Goal: Task Accomplishment & Management: Use online tool/utility

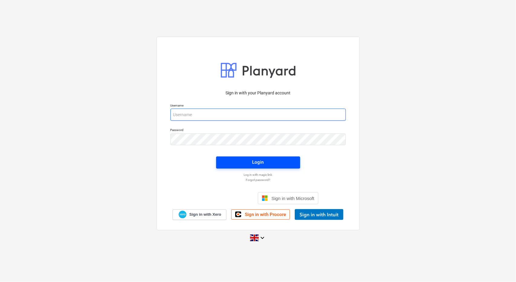
type input "[PERSON_NAME][EMAIL_ADDRESS][PERSON_NAME][DOMAIN_NAME]"
click at [265, 164] on span "Login" at bounding box center [258, 162] width 70 height 8
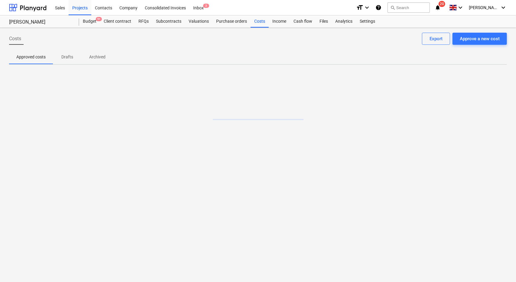
click at [441, 11] on icon "notifications" at bounding box center [438, 7] width 6 height 7
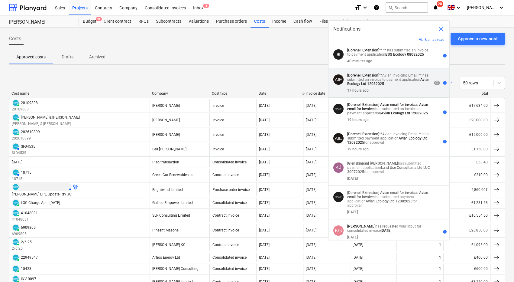
click at [395, 75] on p "[Dorenell Extension] **Avian Invoicing Email ** has submitted an invoice to pay…" at bounding box center [389, 79] width 84 height 13
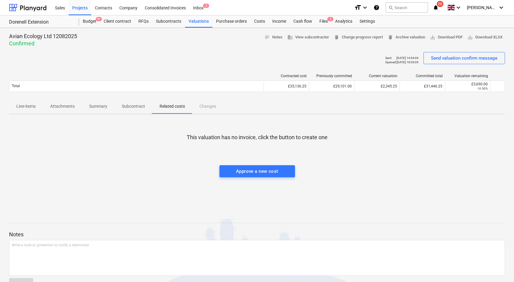
click at [53, 106] on p "Attachments" at bounding box center [62, 106] width 24 height 6
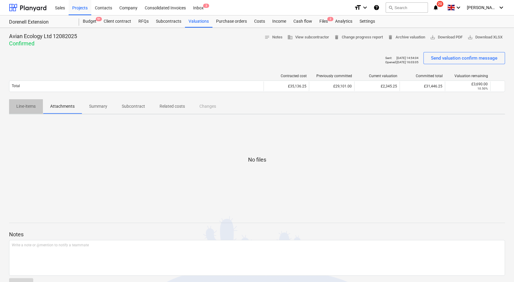
click at [22, 105] on p "Line-items" at bounding box center [25, 106] width 19 height 6
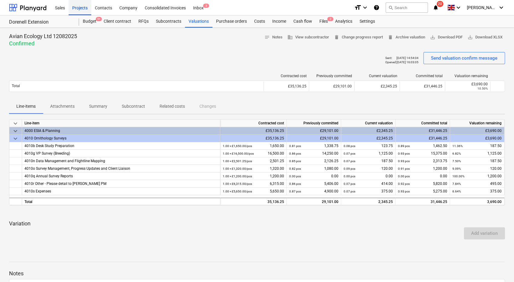
click at [85, 9] on div "Projects" at bounding box center [80, 7] width 23 height 15
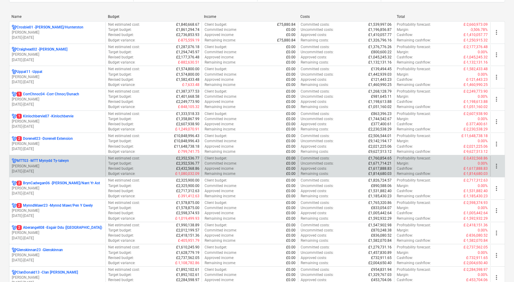
scroll to position [121, 0]
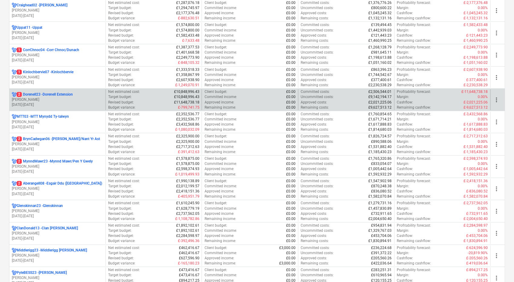
click at [82, 97] on p "[PERSON_NAME]" at bounding box center [57, 99] width 91 height 5
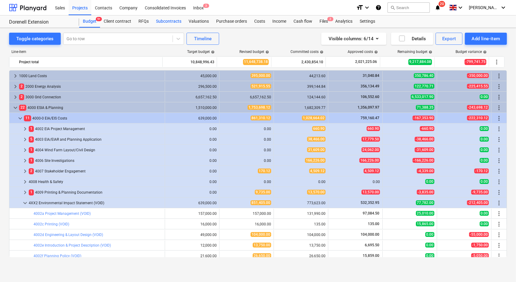
click at [163, 21] on div "Subcontracts" at bounding box center [168, 21] width 33 height 12
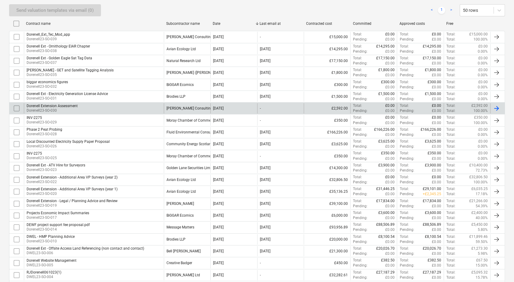
scroll to position [121, 0]
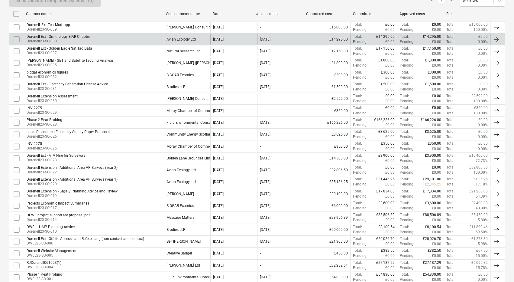
click at [133, 37] on div "Dorenell Ext - Ornithology EIAR Chapter Dorenell23-SO-038" at bounding box center [94, 39] width 140 height 10
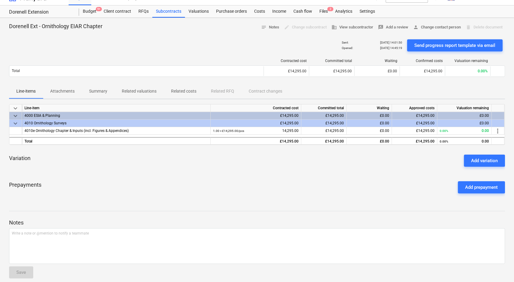
scroll to position [15, 0]
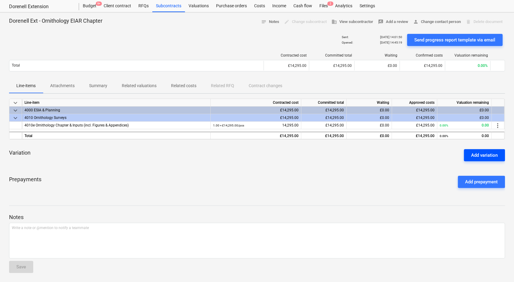
click at [475, 157] on div "Add variation" at bounding box center [484, 155] width 27 height 8
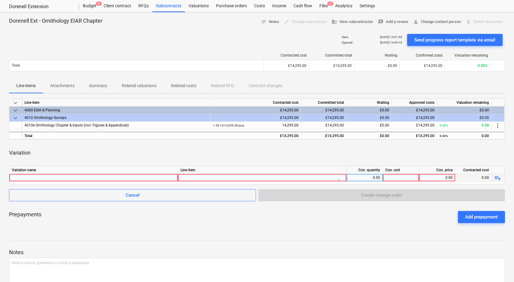
click at [117, 178] on div at bounding box center [94, 177] width 164 height 7
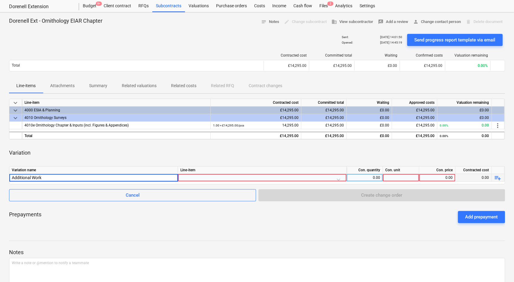
type input "Additional Works"
click at [220, 177] on div at bounding box center [263, 179] width 164 height 11
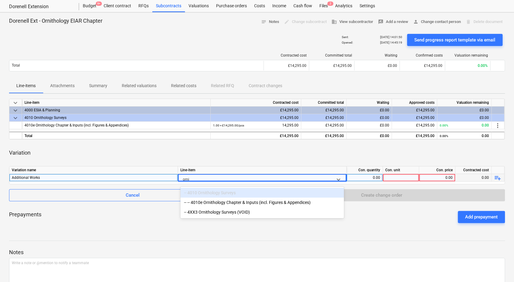
type input "ornith"
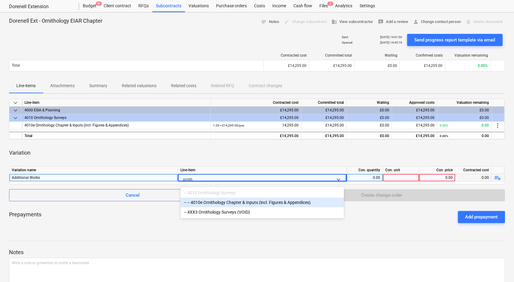
click at [241, 199] on div "-- -- 4010e Ornithology Chapter & Inputs (incl. Figures & Appendices)" at bounding box center [263, 202] width 164 height 10
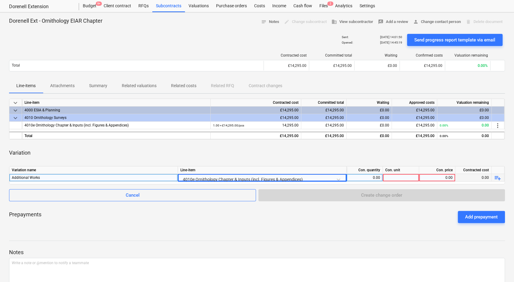
click at [390, 175] on div at bounding box center [401, 178] width 36 height 8
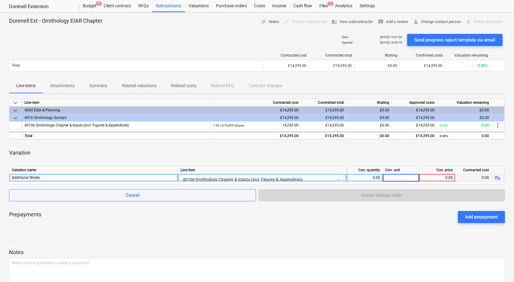
type input "1"
click at [433, 179] on div "0.00" at bounding box center [437, 178] width 31 height 8
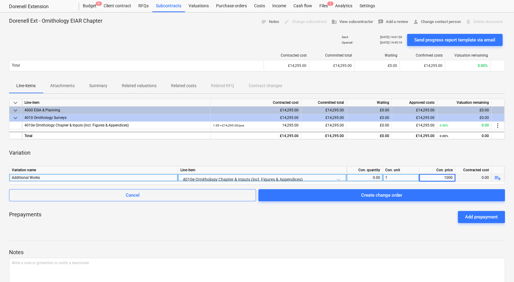
type input "10000"
click at [348, 228] on div "Dorenell Ext - Ornithology EIAR Chapter notes Notes edit Change subcontract bus…" at bounding box center [257, 164] width 514 height 305
click at [303, 154] on div "Variation" at bounding box center [257, 152] width 496 height 17
click at [406, 225] on div "Prepayments Add prepayment" at bounding box center [257, 217] width 496 height 22
click at [378, 176] on div "0.00" at bounding box center [364, 178] width 31 height 8
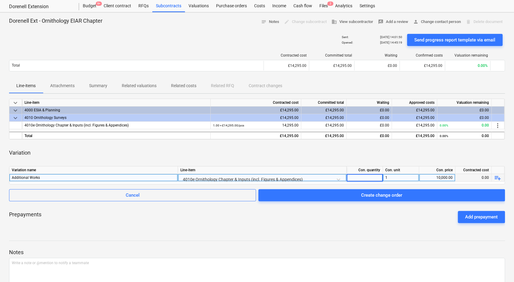
type input "1"
click at [374, 223] on div "Prepayments Add prepayment" at bounding box center [257, 217] width 496 height 22
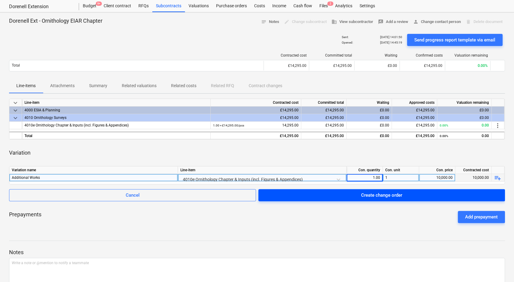
click at [396, 197] on div "Create change order" at bounding box center [381, 195] width 41 height 8
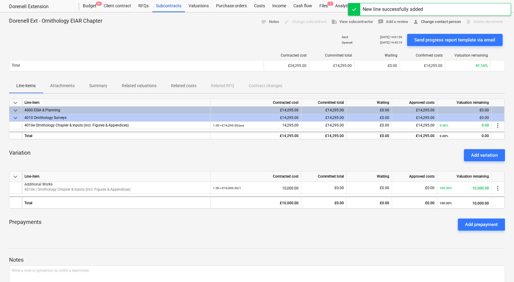
click at [419, 22] on span "person Change contact person" at bounding box center [437, 21] width 48 height 7
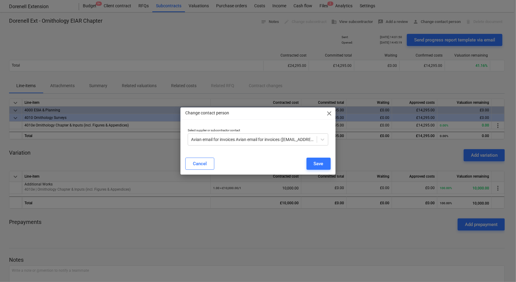
click at [330, 114] on span "close" at bounding box center [329, 113] width 7 height 7
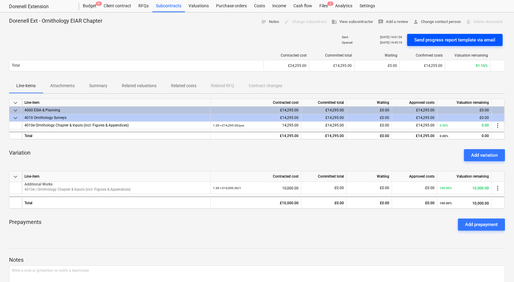
click at [460, 40] on div "Send progress report template via email" at bounding box center [455, 40] width 81 height 8
